Goal: Information Seeking & Learning: Learn about a topic

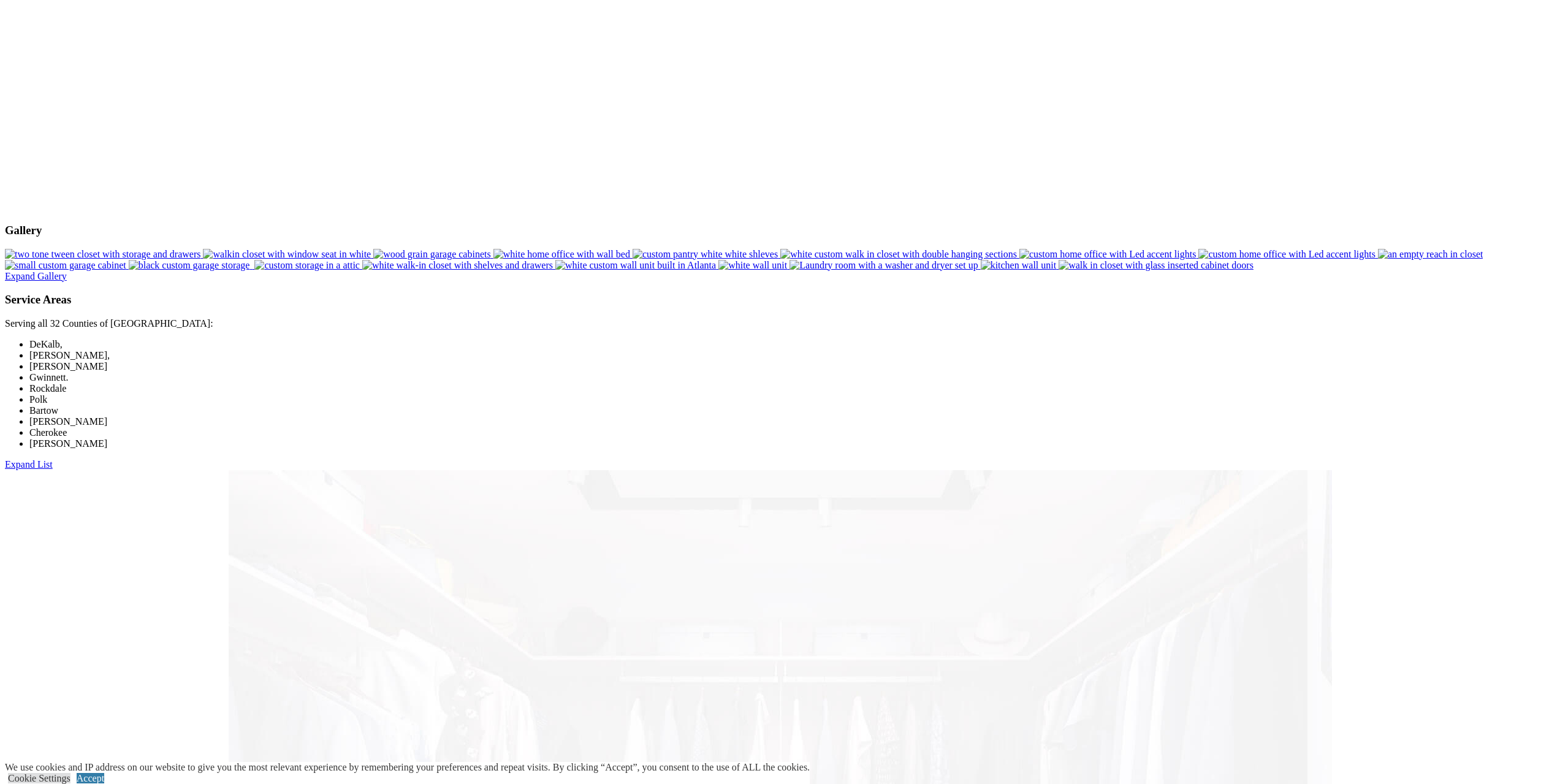
scroll to position [1410, 0]
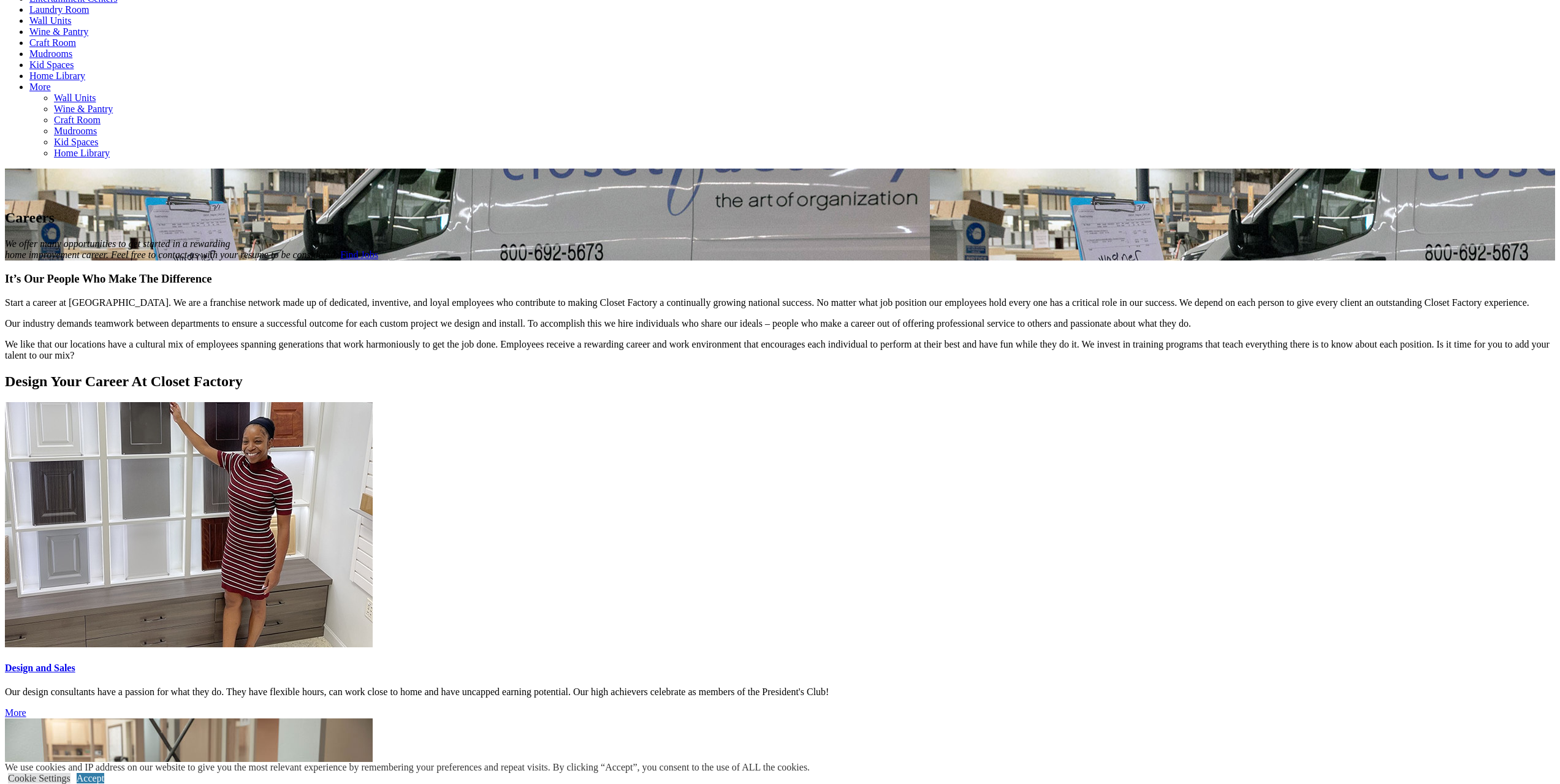
scroll to position [736, 0]
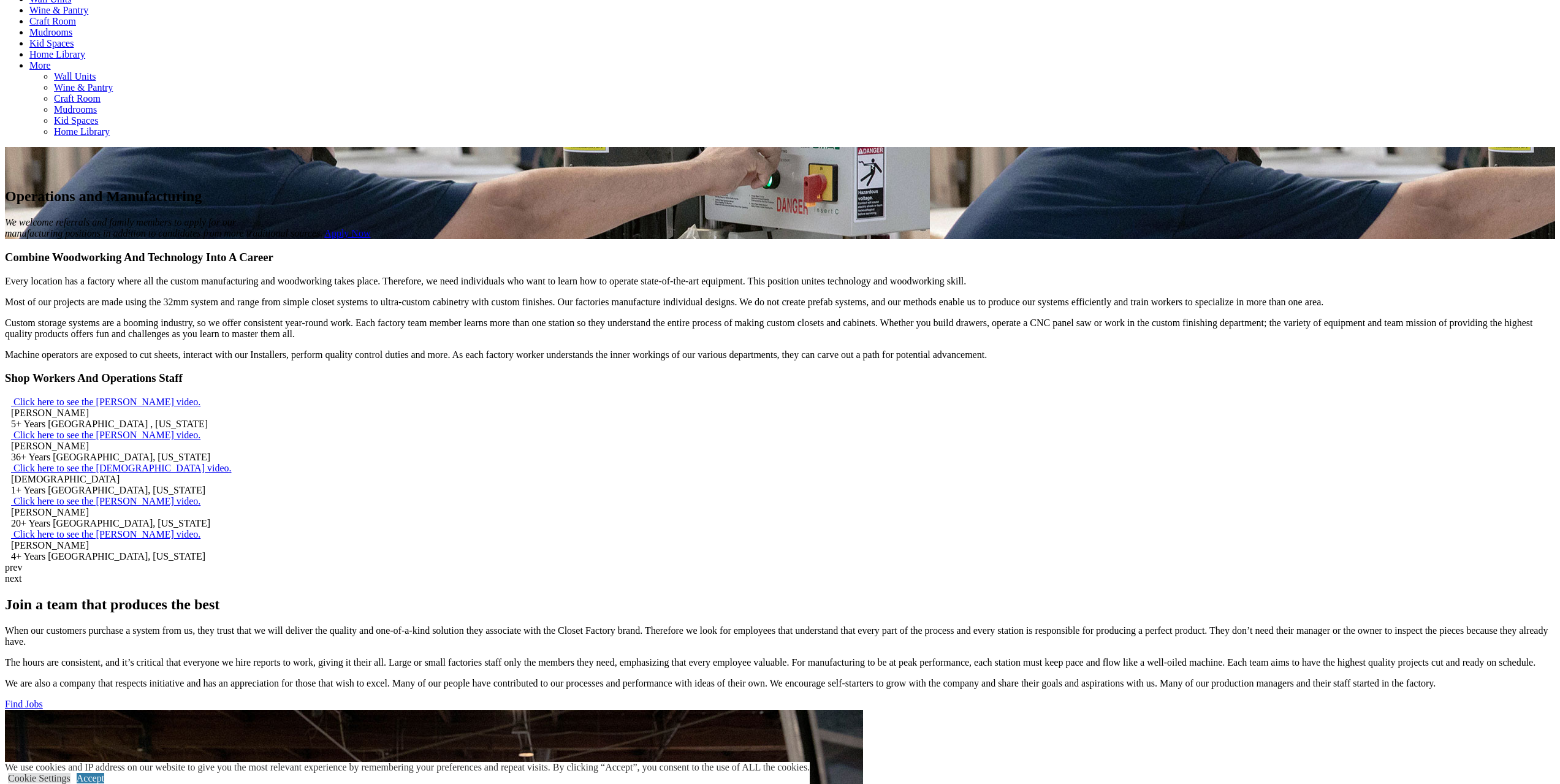
scroll to position [736, 0]
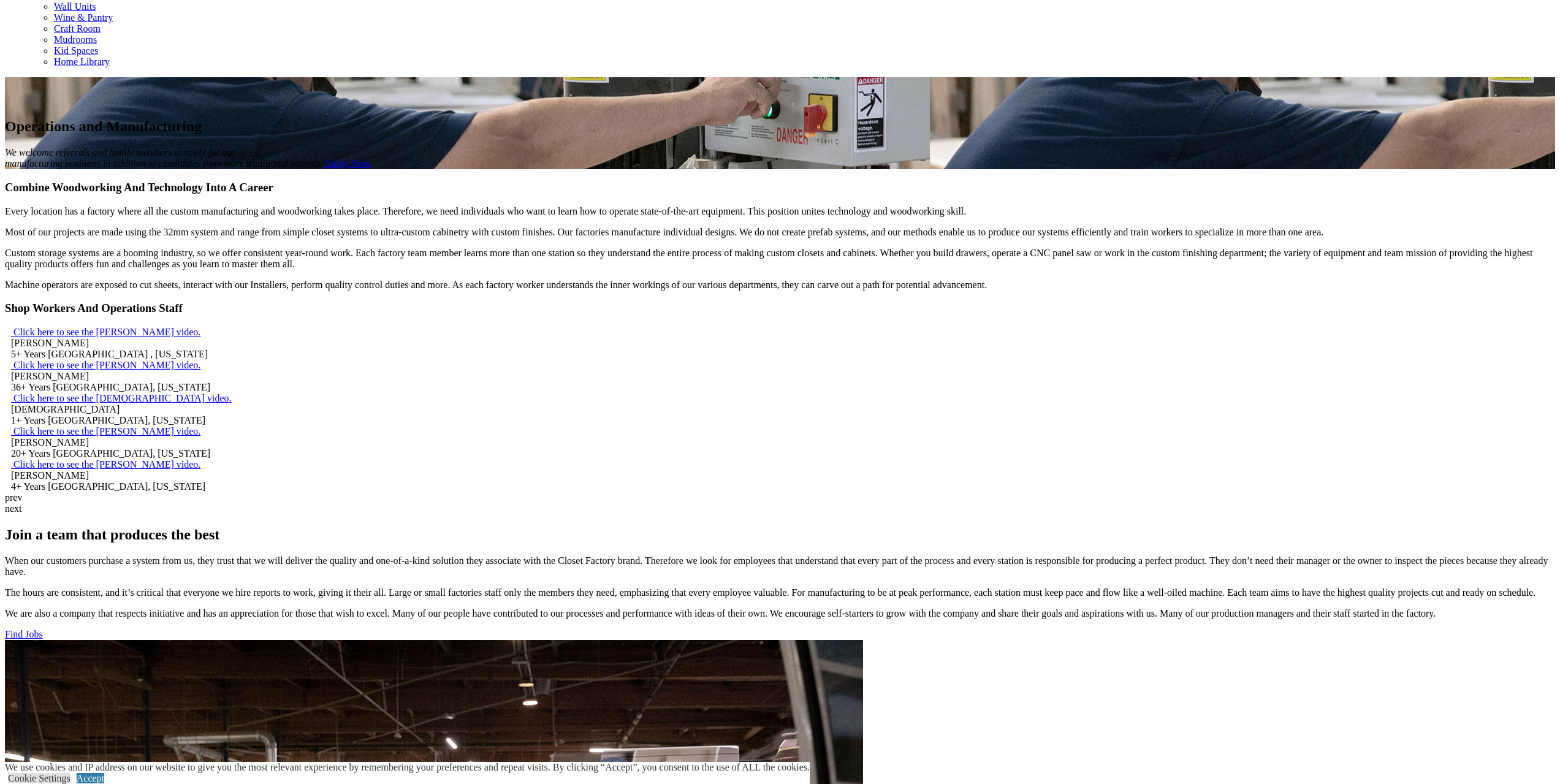
click at [43, 629] on link "Find Jobs" at bounding box center [24, 634] width 38 height 10
